Goal: Find specific page/section: Find specific page/section

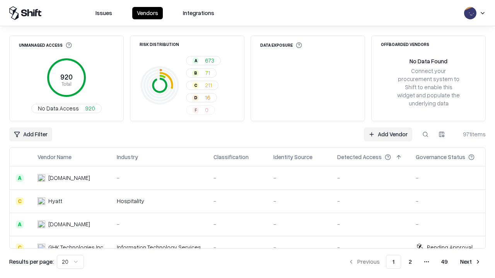
click at [247, 139] on div "Add Filter Add Vendor 971 items" at bounding box center [247, 134] width 476 height 14
click at [31, 134] on html "Issues Vendors Integrations Unmanaged Access 920 Total No Data Access 920 Risk …" at bounding box center [247, 139] width 495 height 278
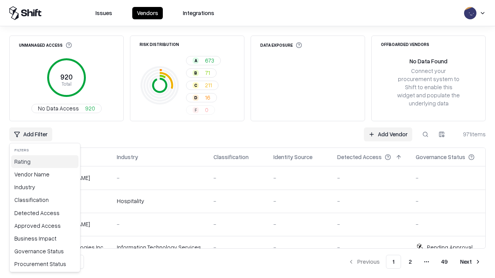
click at [45, 161] on div "Rating" at bounding box center [44, 161] width 67 height 13
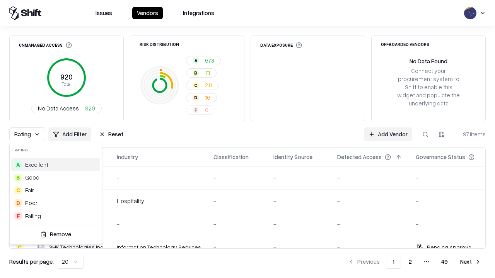
click at [247, 139] on html "Issues Vendors Integrations Unmanaged Access 920 Total No Data Access 920 Risk …" at bounding box center [247, 139] width 495 height 278
click at [247, 139] on div "Rating Add Filter Reset Add Vendor 971 items" at bounding box center [247, 134] width 476 height 14
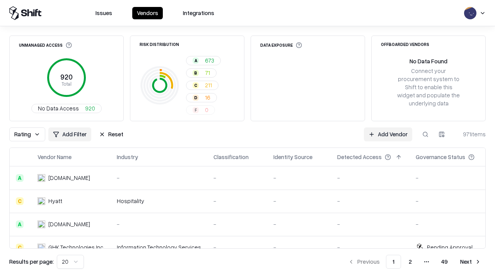
click at [111, 134] on button "Reset" at bounding box center [111, 134] width 34 height 14
click at [247, 139] on div "Add Filter Add Vendor 971 items" at bounding box center [247, 134] width 476 height 14
click at [31, 134] on html "Issues Vendors Integrations Unmanaged Access 920 Total No Data Access 920 Risk …" at bounding box center [247, 139] width 495 height 278
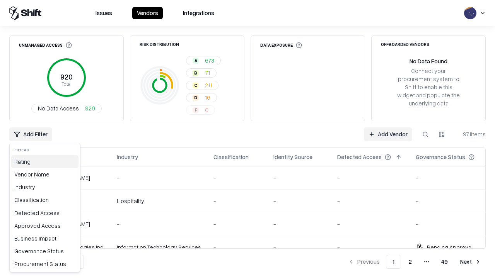
click at [45, 161] on div "Rating" at bounding box center [44, 161] width 67 height 13
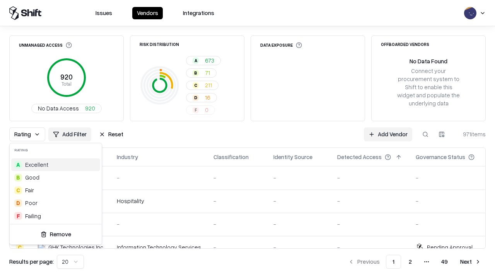
click at [56, 216] on div "F Failing" at bounding box center [55, 216] width 89 height 13
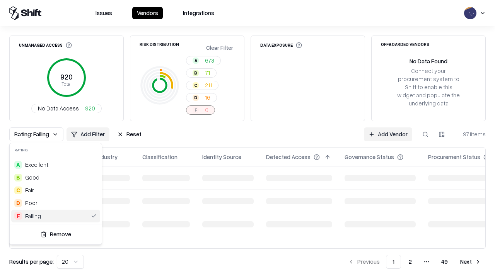
click at [247, 139] on html "Issues Vendors Integrations Unmanaged Access 920 Total No Data Access 920 Risk …" at bounding box center [247, 139] width 495 height 278
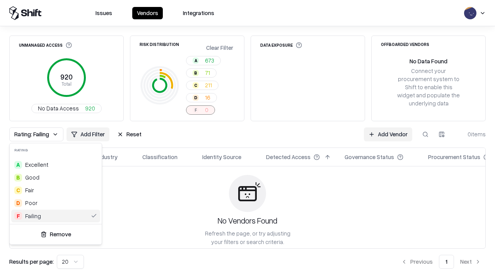
click at [247, 139] on div "Rating: Failing Add Filter Reset Add Vendor 0 items" at bounding box center [247, 134] width 476 height 14
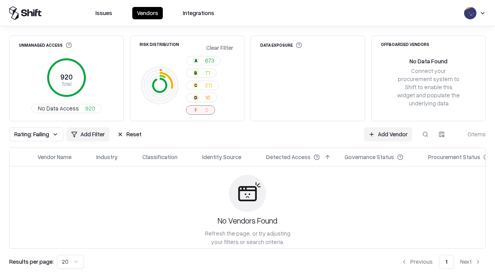
click at [129, 134] on button "Reset" at bounding box center [129, 134] width 34 height 14
click at [247, 139] on div "Rating: Failing Add Filter Reset Add Vendor 0 items" at bounding box center [247, 134] width 476 height 14
click at [31, 134] on html "Issues Vendors Integrations Unmanaged Access 920 Total No Data Access 920 Risk …" at bounding box center [247, 139] width 495 height 278
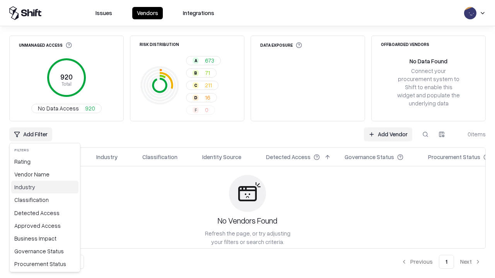
click at [45, 187] on div "Industry" at bounding box center [44, 187] width 67 height 13
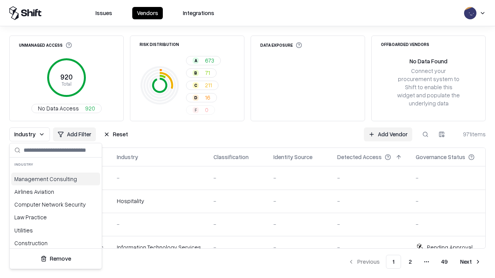
click at [247, 139] on html "Issues Vendors Integrations Unmanaged Access 920 Total No Data Access 920 Risk …" at bounding box center [247, 139] width 495 height 278
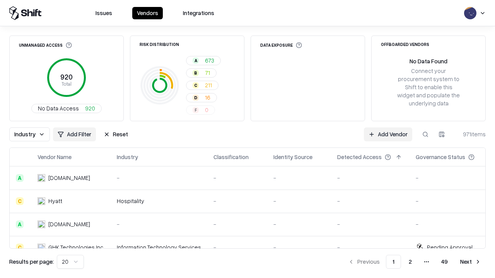
click at [116, 134] on button "Reset" at bounding box center [116, 134] width 34 height 14
click at [247, 139] on div "Add Filter Add Vendor 971 items" at bounding box center [247, 134] width 476 height 14
click at [31, 134] on html "Issues Vendors Integrations Unmanaged Access 920 Total No Data Access 920 Risk …" at bounding box center [247, 139] width 495 height 278
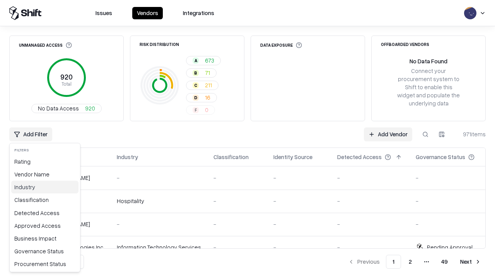
click at [45, 187] on div "Industry" at bounding box center [44, 187] width 67 height 13
